Goal: Transaction & Acquisition: Purchase product/service

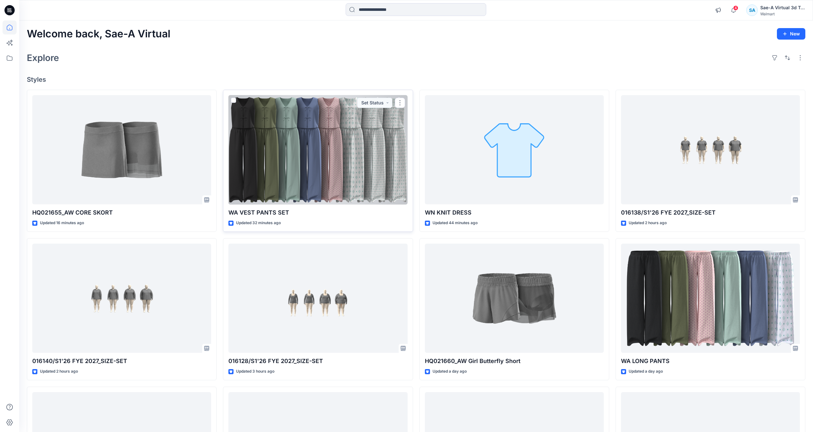
click at [334, 192] on div at bounding box center [317, 150] width 179 height 110
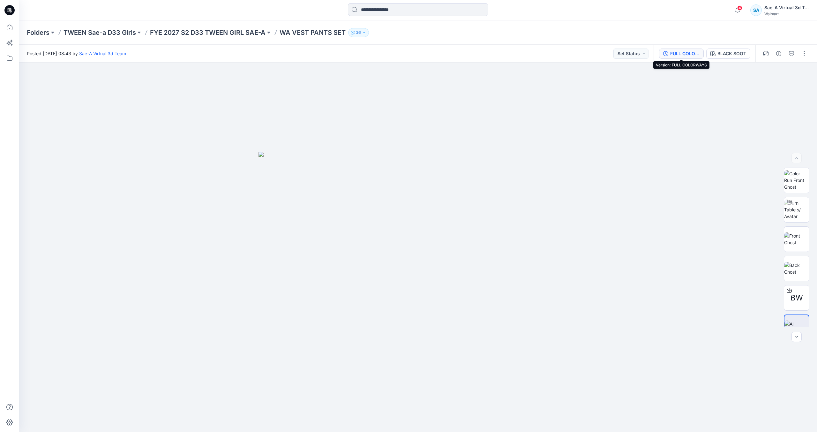
click at [688, 55] on div "FULL COLORWAYS" at bounding box center [685, 53] width 29 height 7
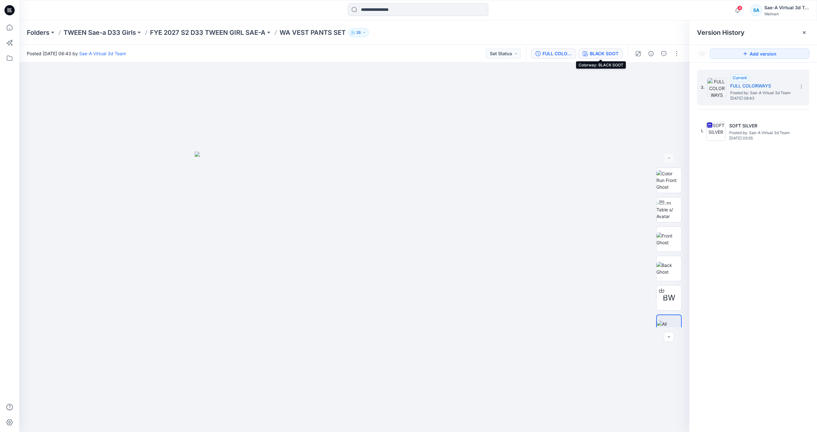
click at [603, 54] on div "BLACK SOOT" at bounding box center [604, 53] width 29 height 7
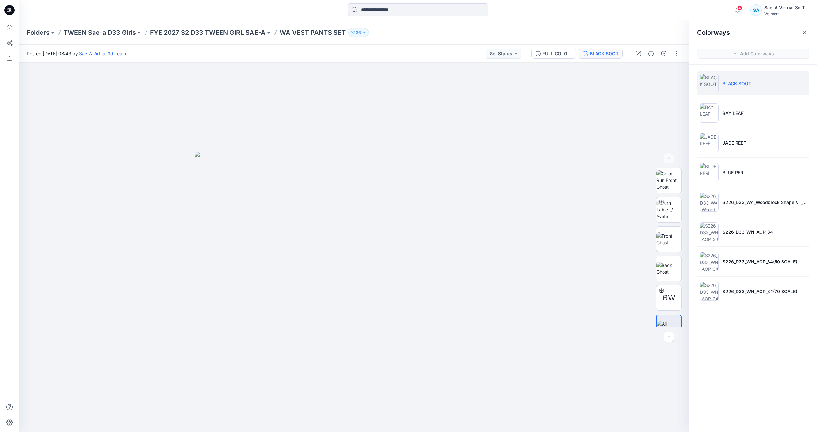
click at [191, 17] on div at bounding box center [119, 10] width 200 height 14
click at [4, 7] on div at bounding box center [9, 10] width 20 height 20
